Goal: Transaction & Acquisition: Purchase product/service

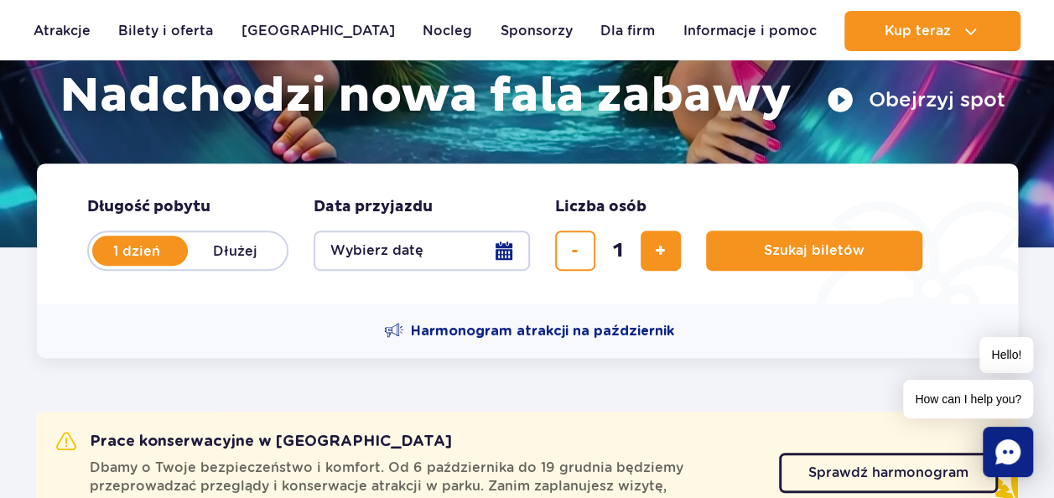
scroll to position [346, 0]
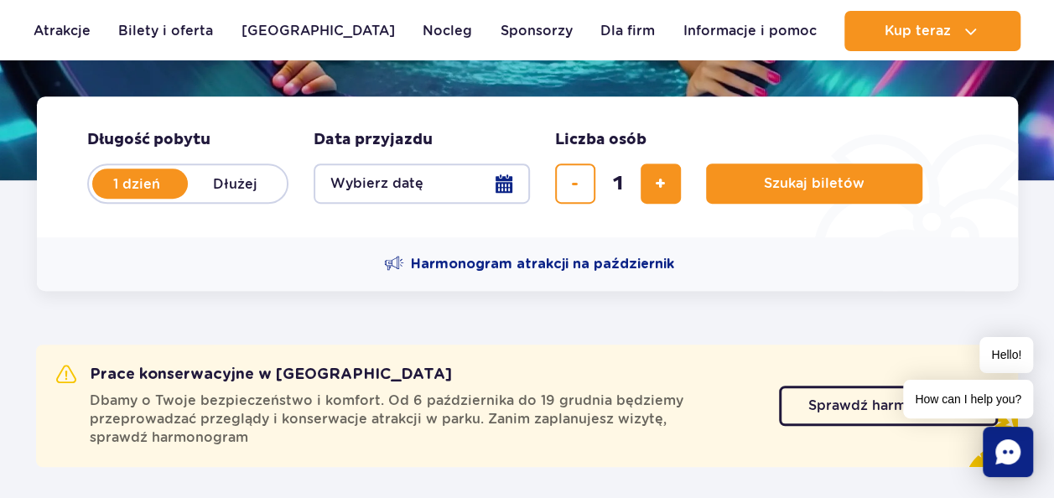
click at [488, 179] on button "Wybierz datę" at bounding box center [422, 184] width 216 height 40
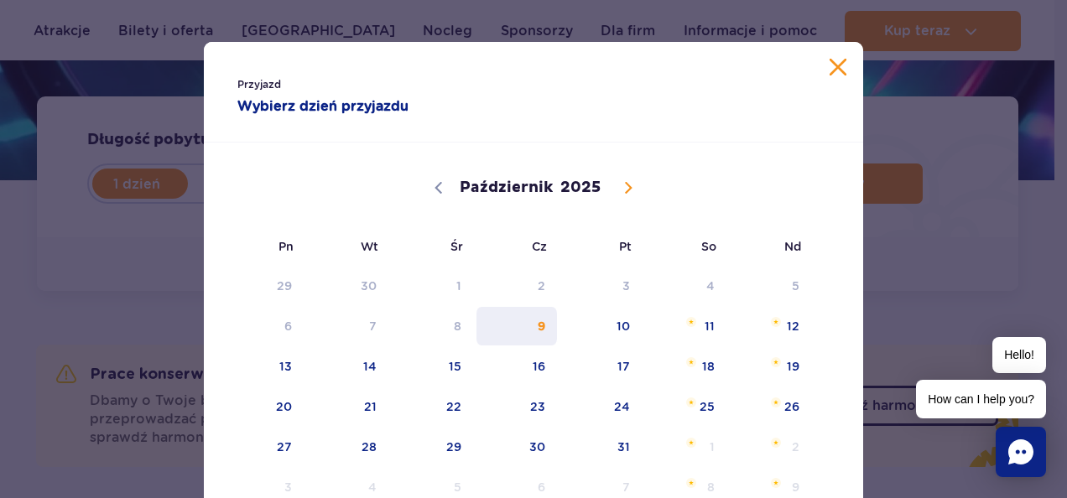
click at [540, 332] on span "9" at bounding box center [517, 326] width 85 height 39
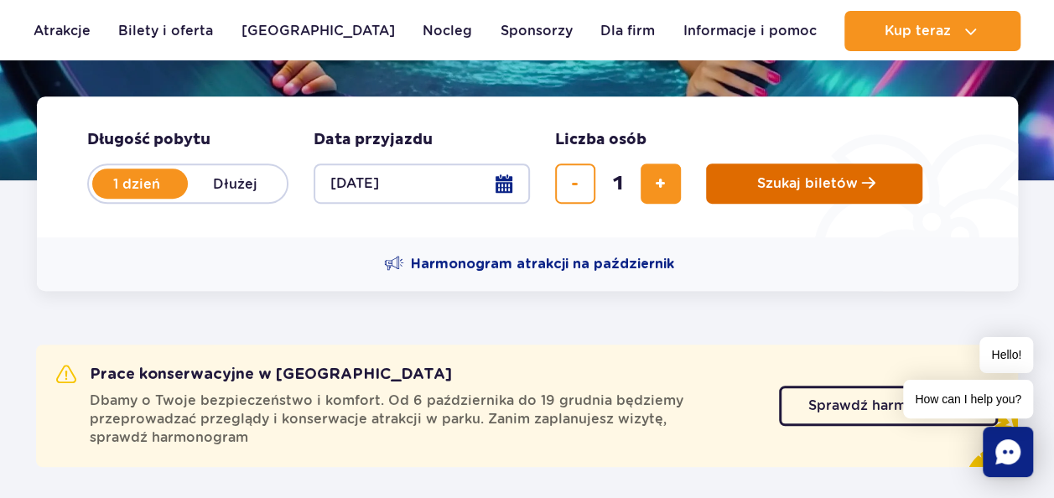
click at [765, 195] on button "Szukaj biletów" at bounding box center [814, 184] width 216 height 40
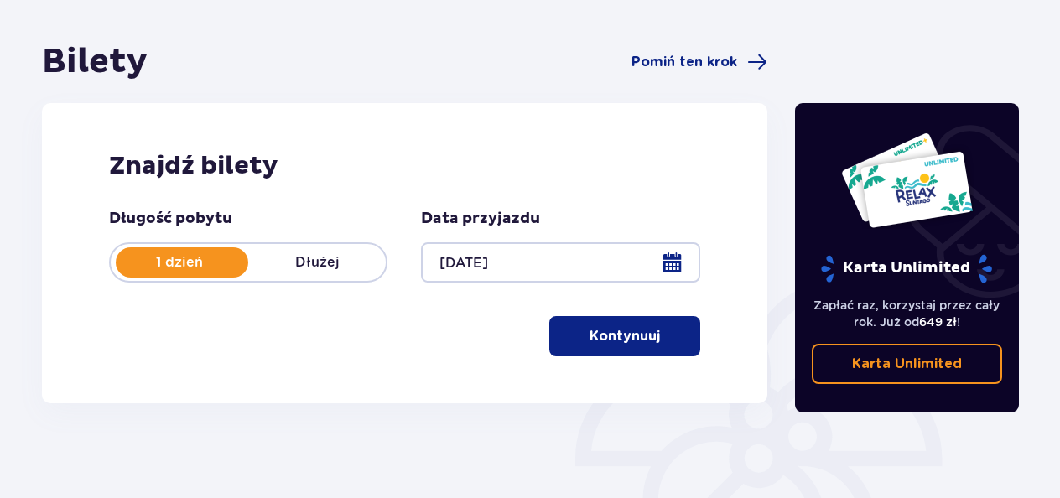
scroll to position [139, 0]
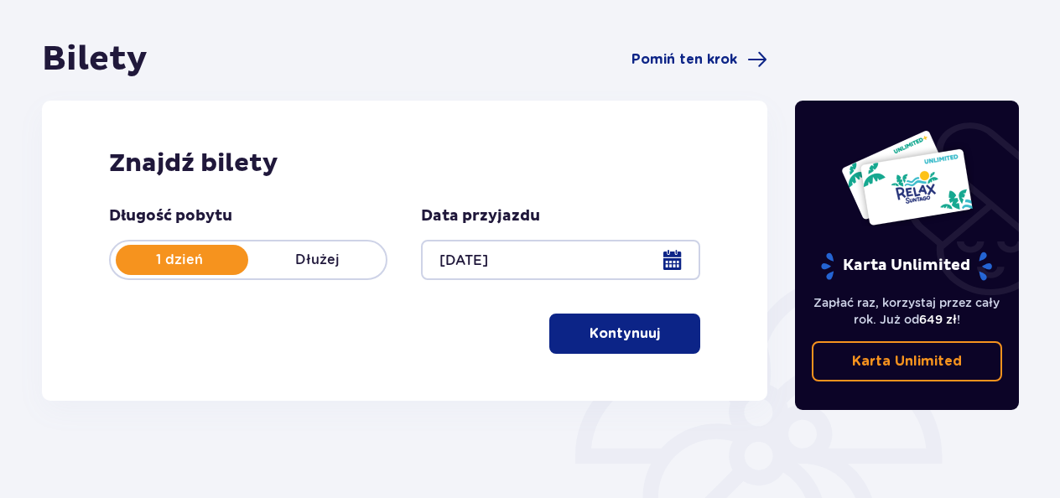
click at [646, 317] on button "Kontynuuj" at bounding box center [624, 334] width 151 height 40
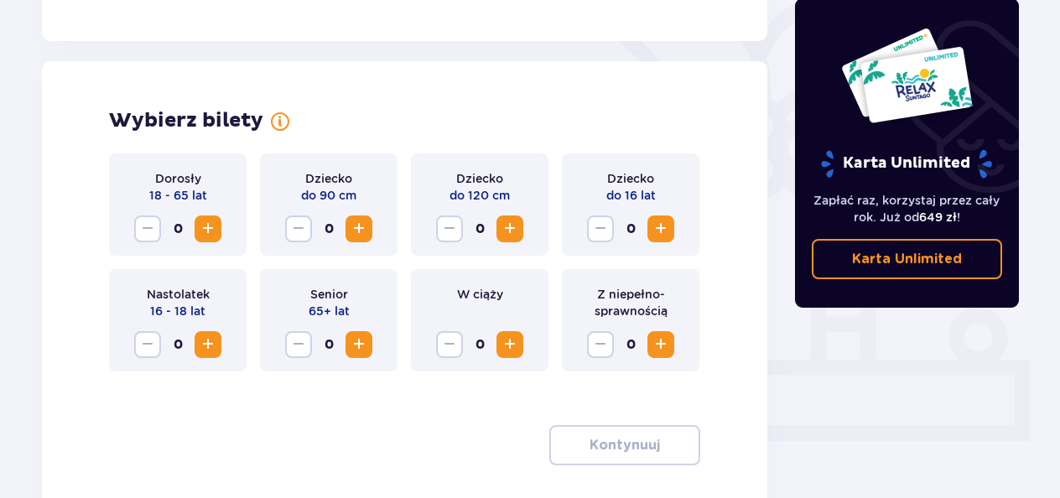
scroll to position [466, 0]
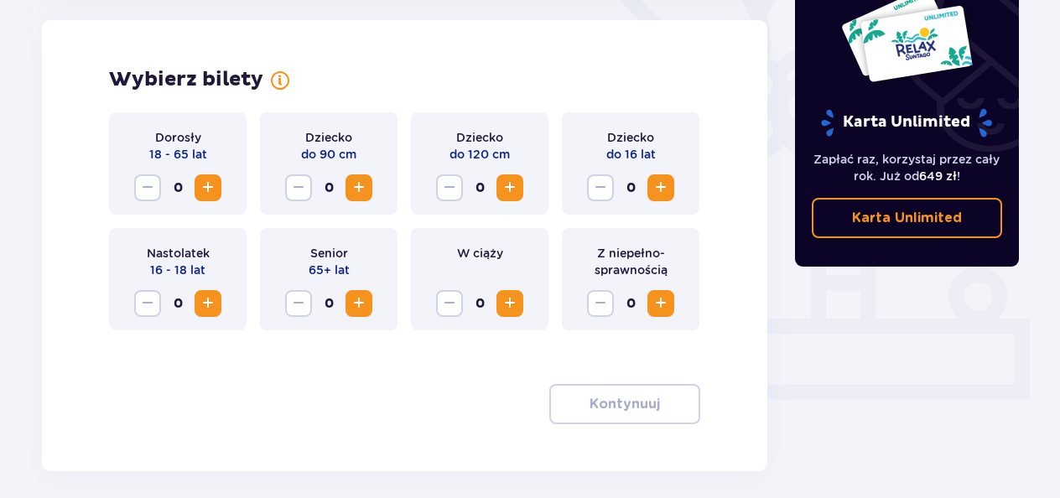
click at [194, 170] on div "Dorosły 18 - 65 lat 0" at bounding box center [178, 163] width 138 height 102
click at [200, 181] on span "Zwiększ" at bounding box center [208, 188] width 20 height 20
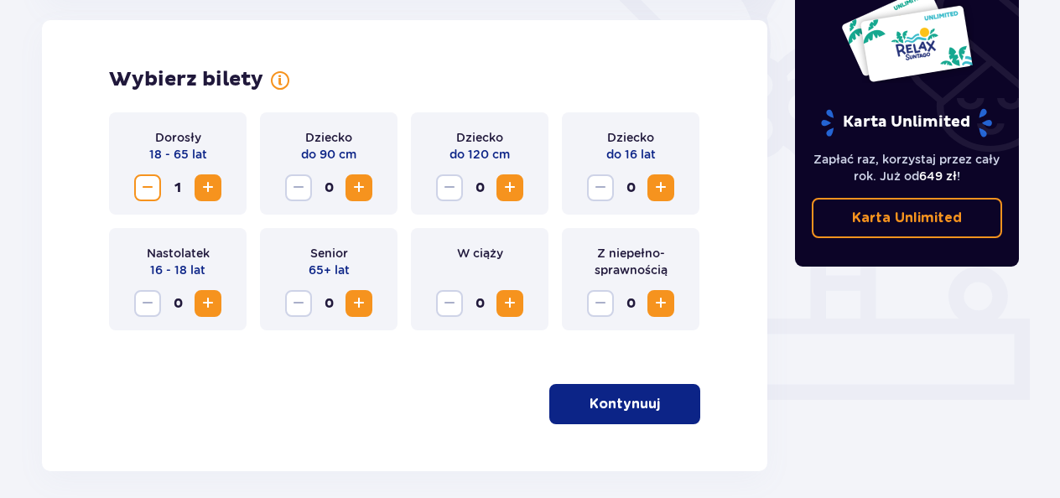
click at [657, 408] on span "button" at bounding box center [663, 404] width 20 height 20
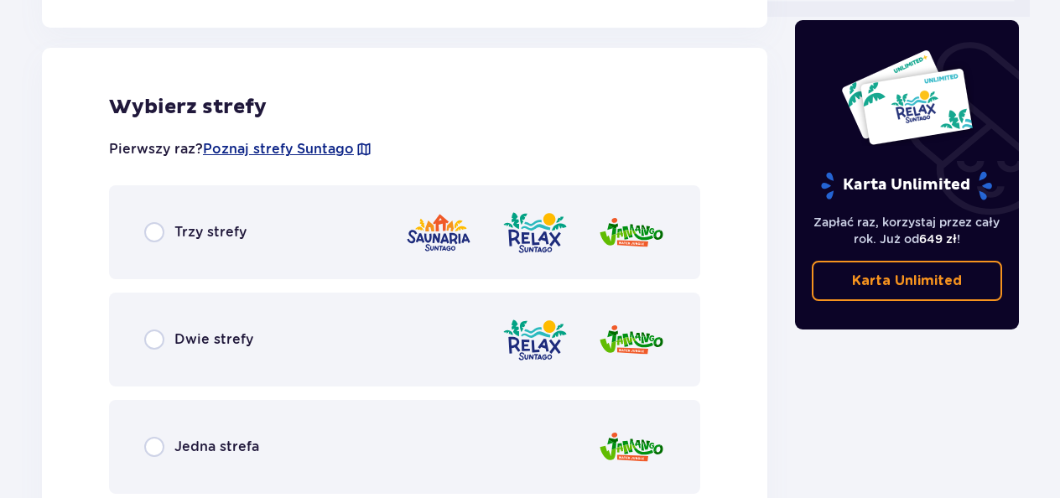
scroll to position [857, 0]
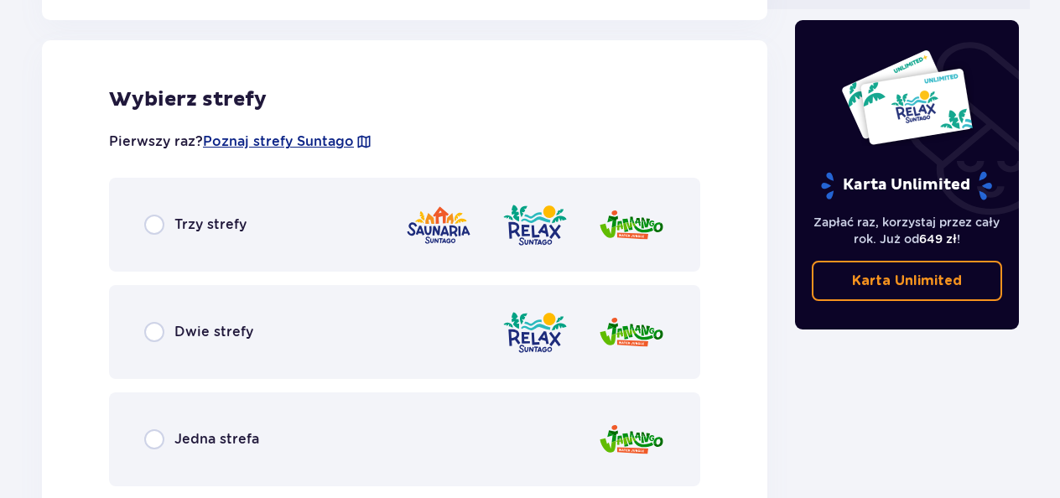
click at [221, 198] on div "Trzy strefy" at bounding box center [404, 225] width 591 height 94
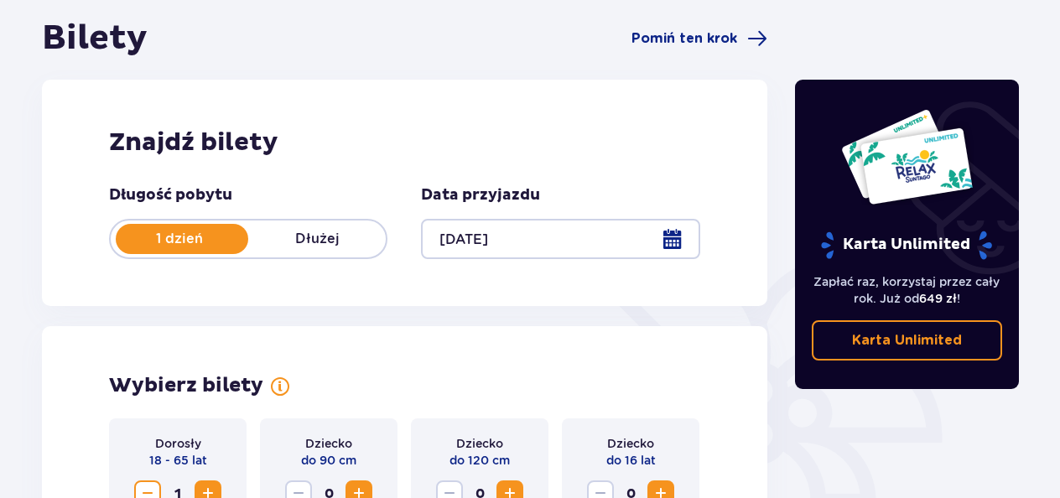
scroll to position [0, 0]
